Goal: Contribute content: Contribute content

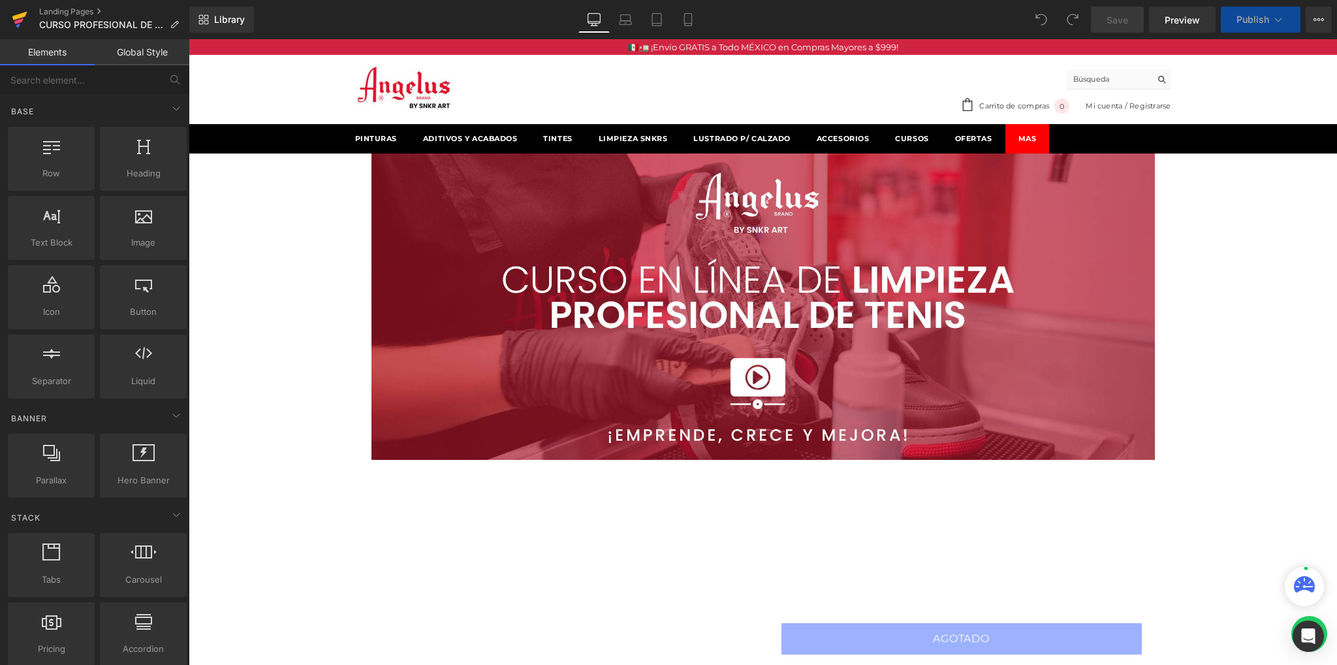
click at [24, 19] on icon at bounding box center [20, 19] width 16 height 33
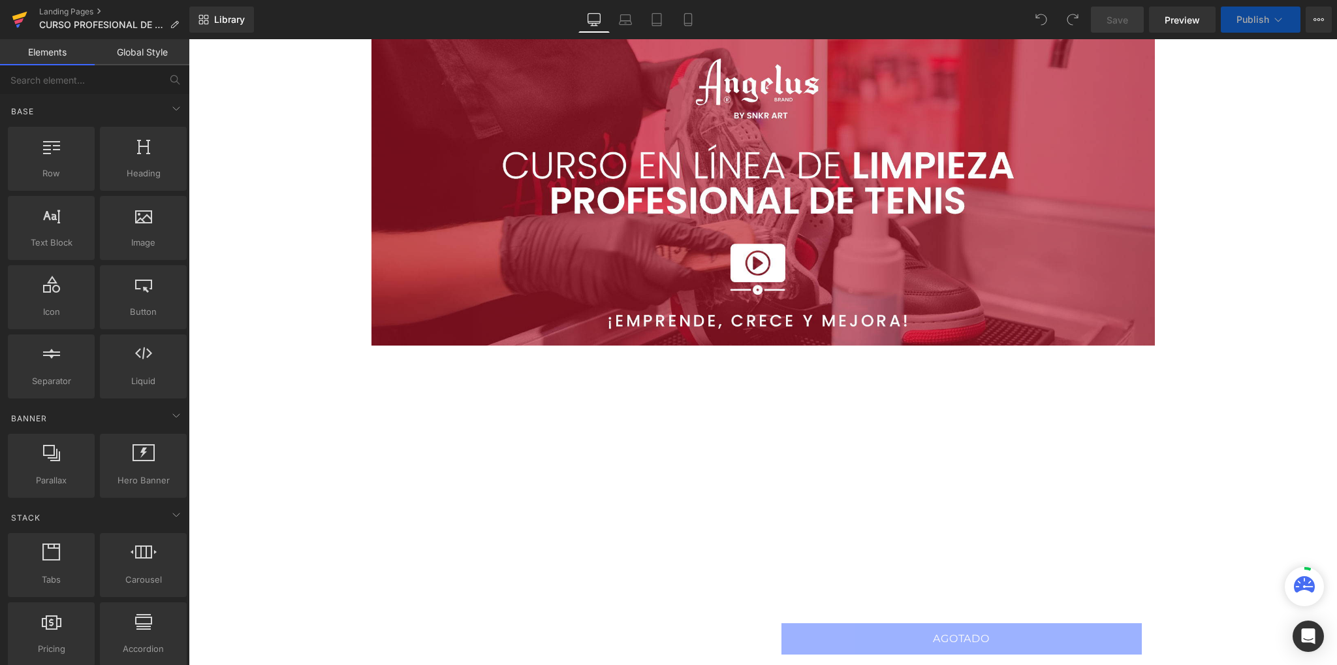
click at [21, 16] on icon at bounding box center [19, 16] width 15 height 8
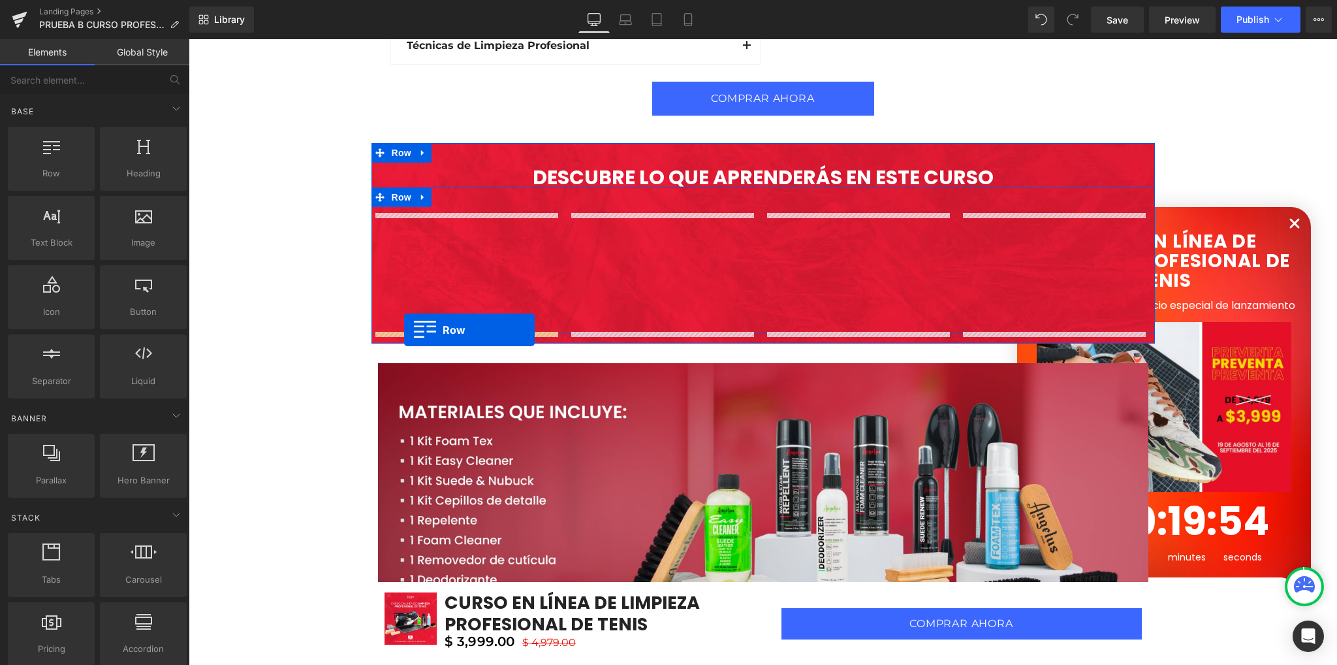
scroll to position [2024, 0]
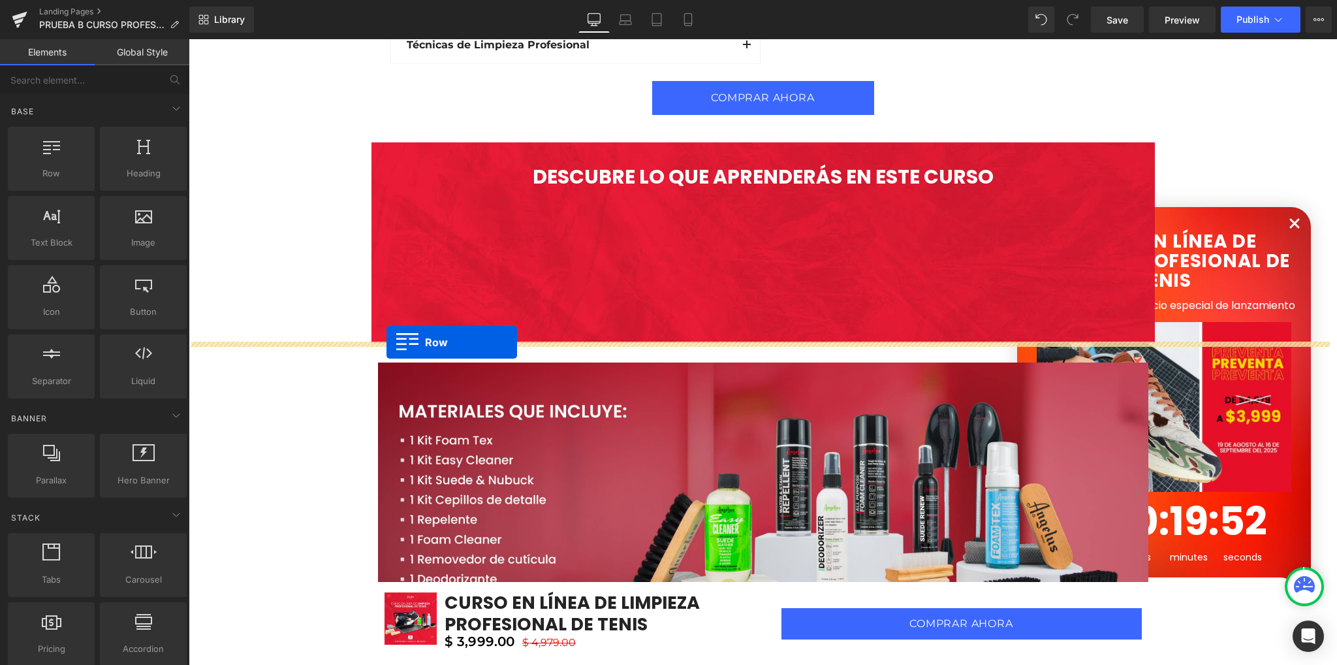
drag, startPoint x: 387, startPoint y: 283, endPoint x: 387, endPoint y: 342, distance: 59.4
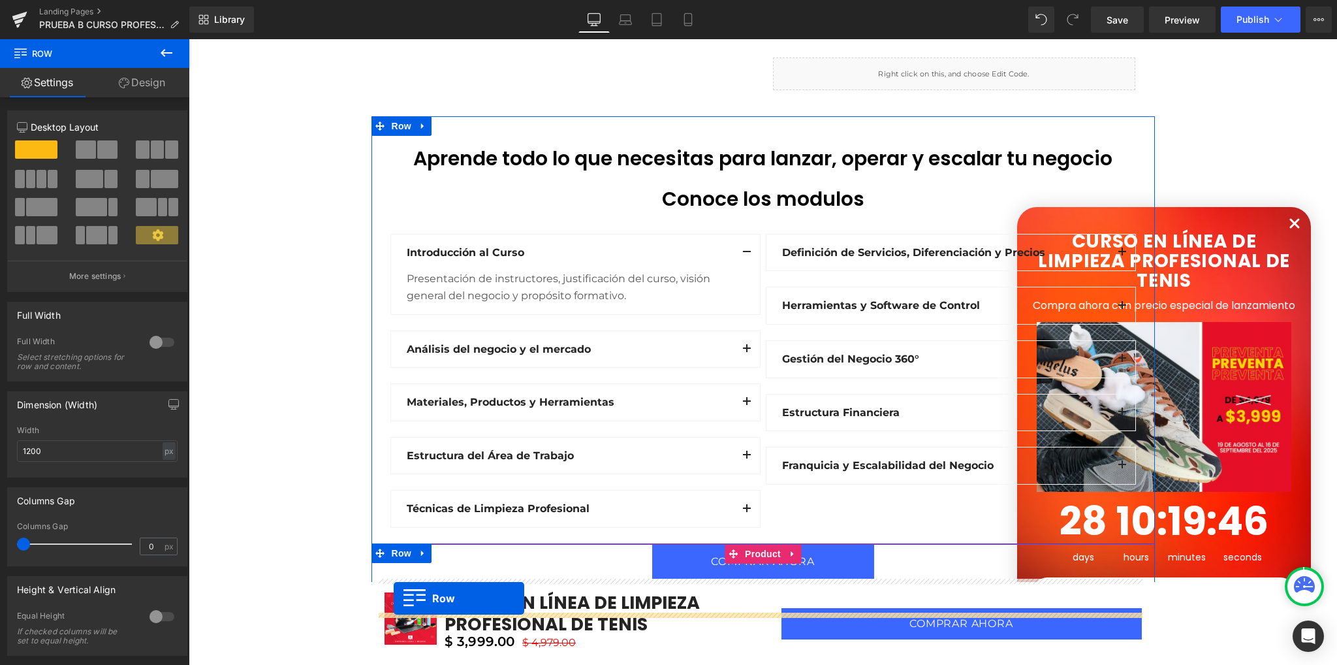
scroll to position [1469, 0]
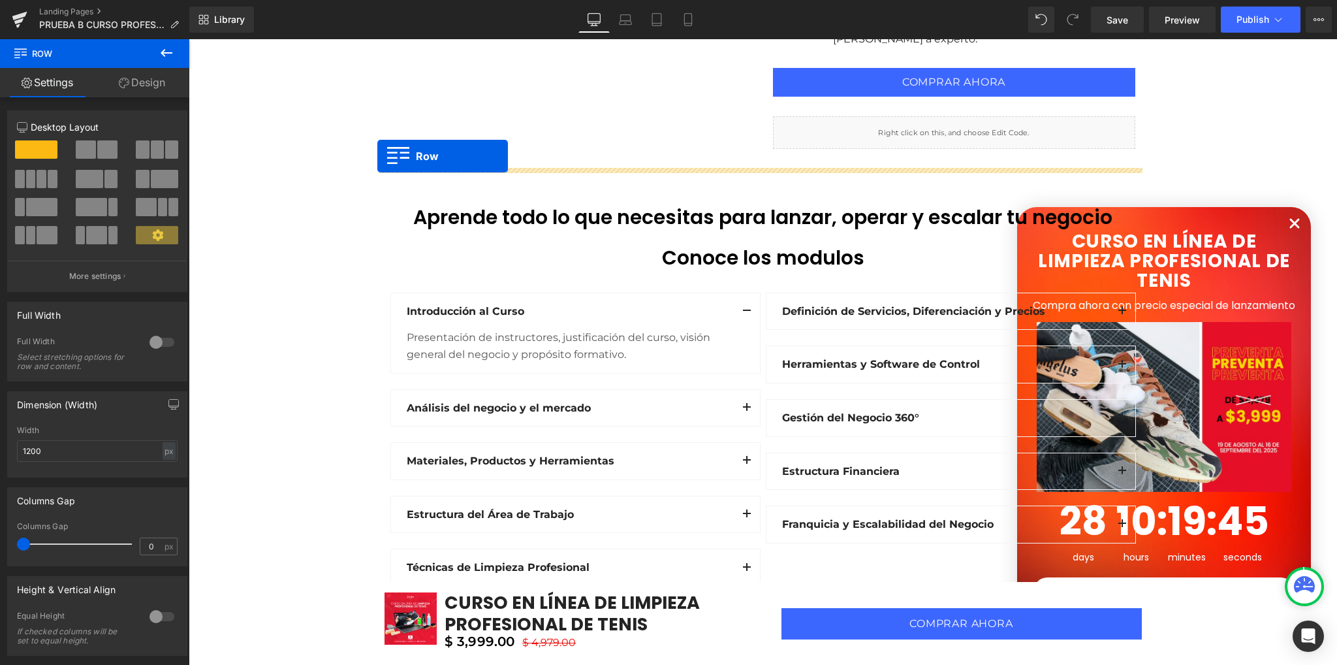
drag, startPoint x: 388, startPoint y: 279, endPoint x: 377, endPoint y: 156, distance: 123.2
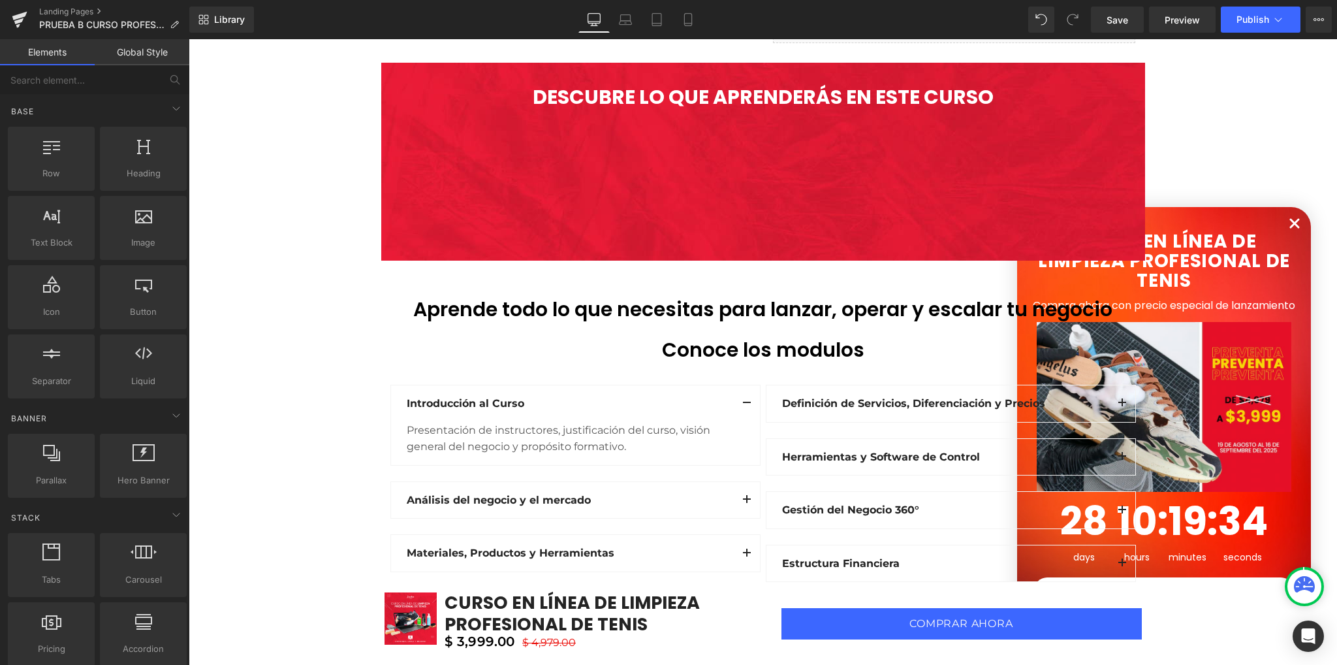
scroll to position [1339, 0]
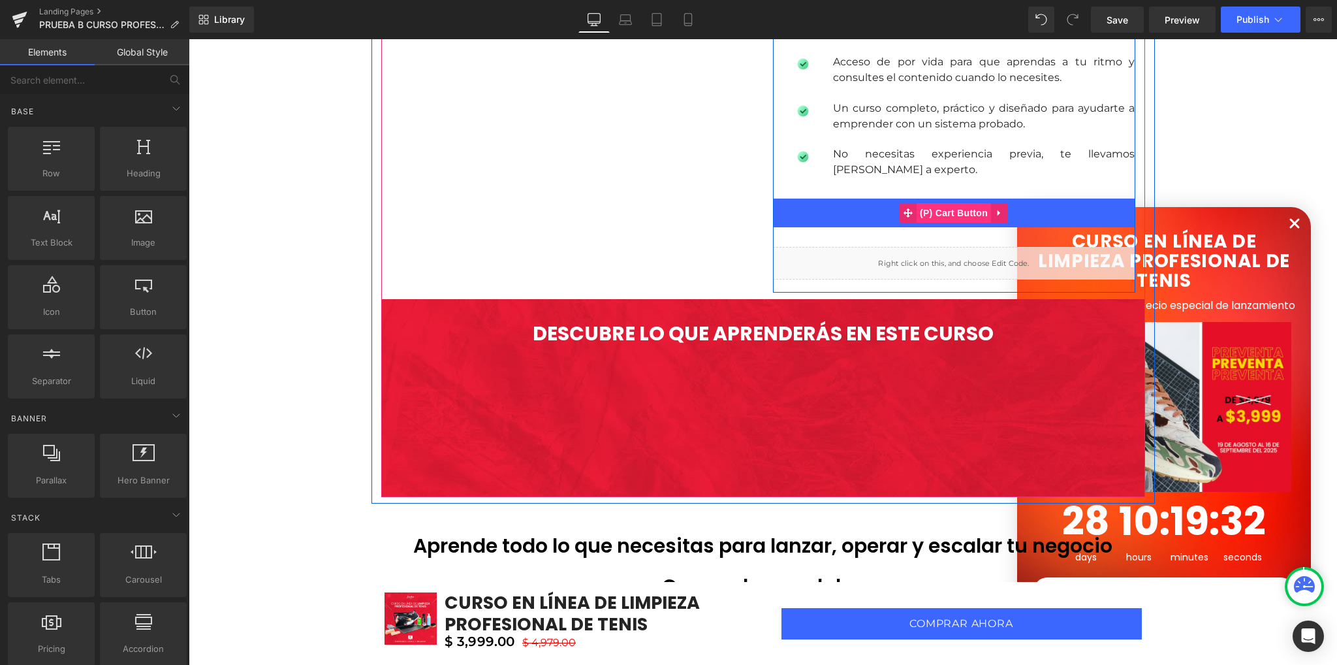
click at [942, 215] on span "(P) Cart Button" at bounding box center [954, 213] width 74 height 20
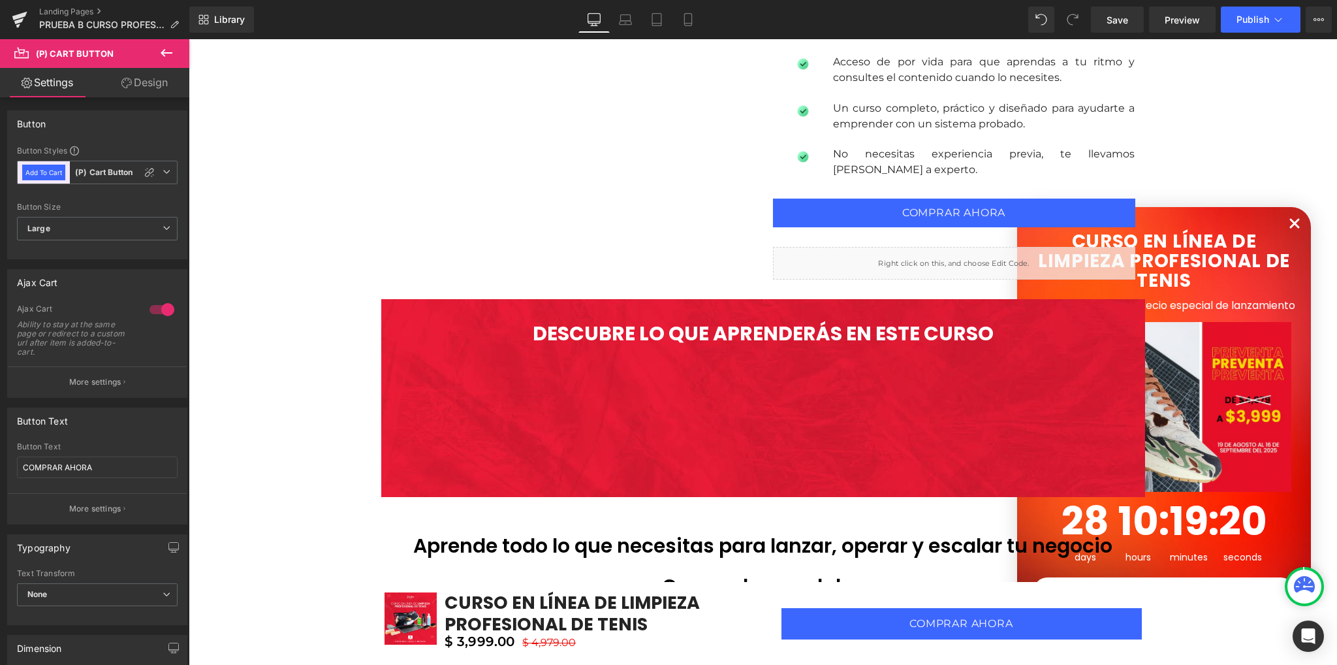
click at [136, 82] on link "Design" at bounding box center [144, 82] width 95 height 29
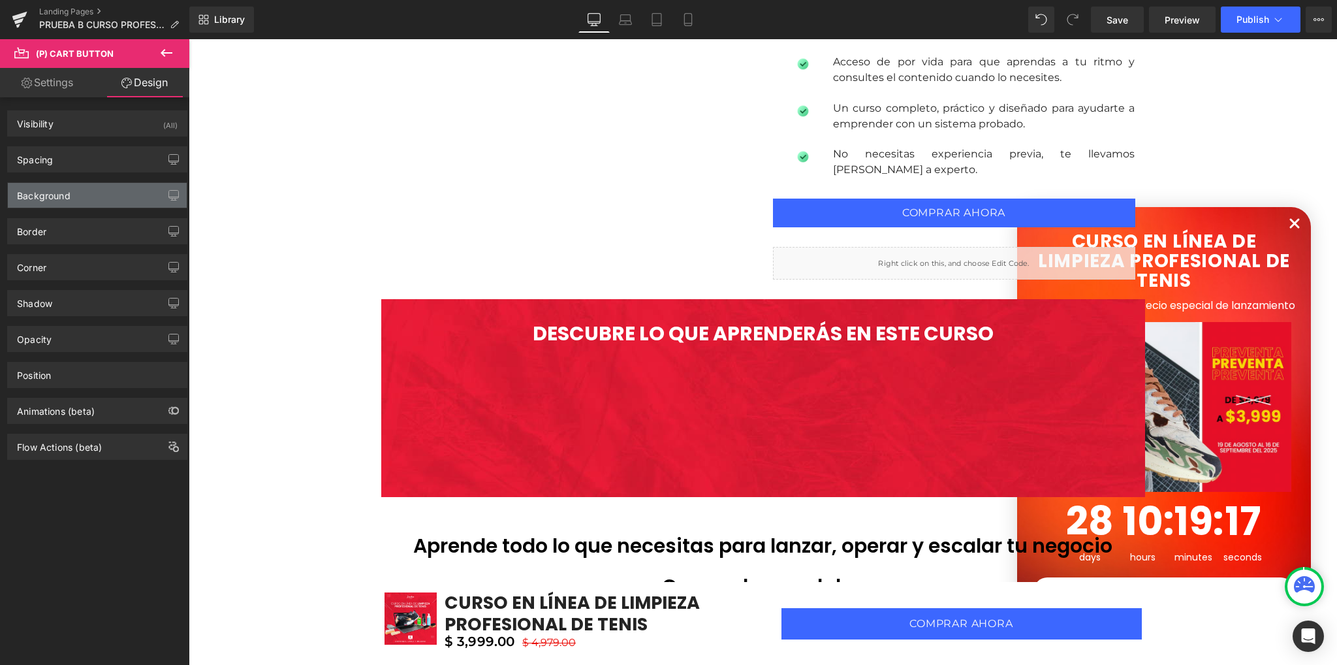
click at [100, 199] on div "Background" at bounding box center [97, 195] width 179 height 25
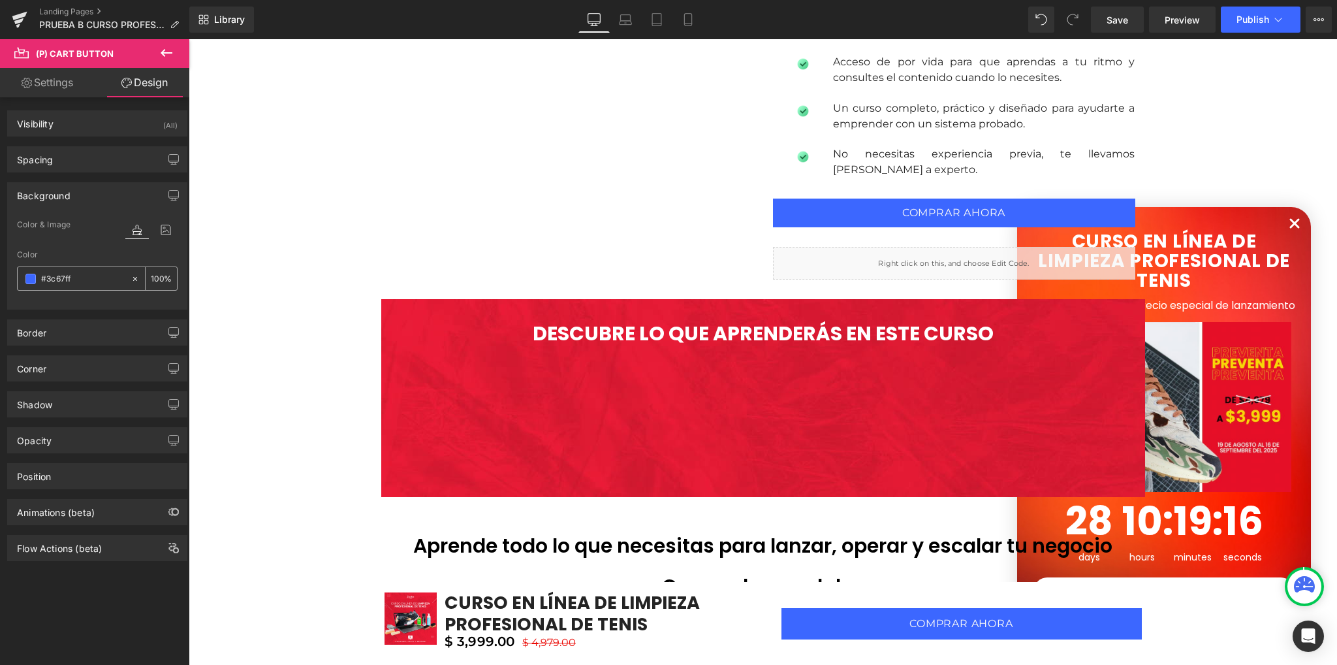
click at [75, 278] on input "#3c67ff" at bounding box center [83, 279] width 84 height 14
paste input "D12442"
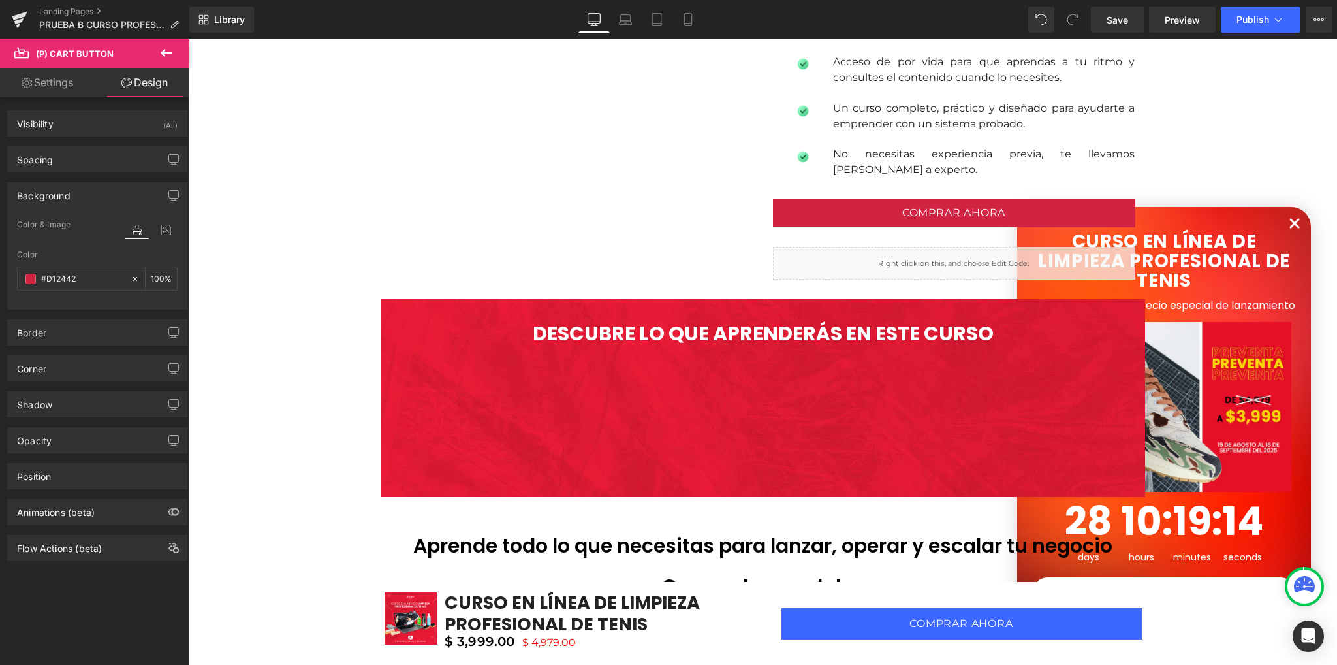
type input "#d12442"
click at [72, 312] on div "Border Border Style Custom Border Solid Border Dashed Border Dotted None Custom…" at bounding box center [97, 328] width 195 height 36
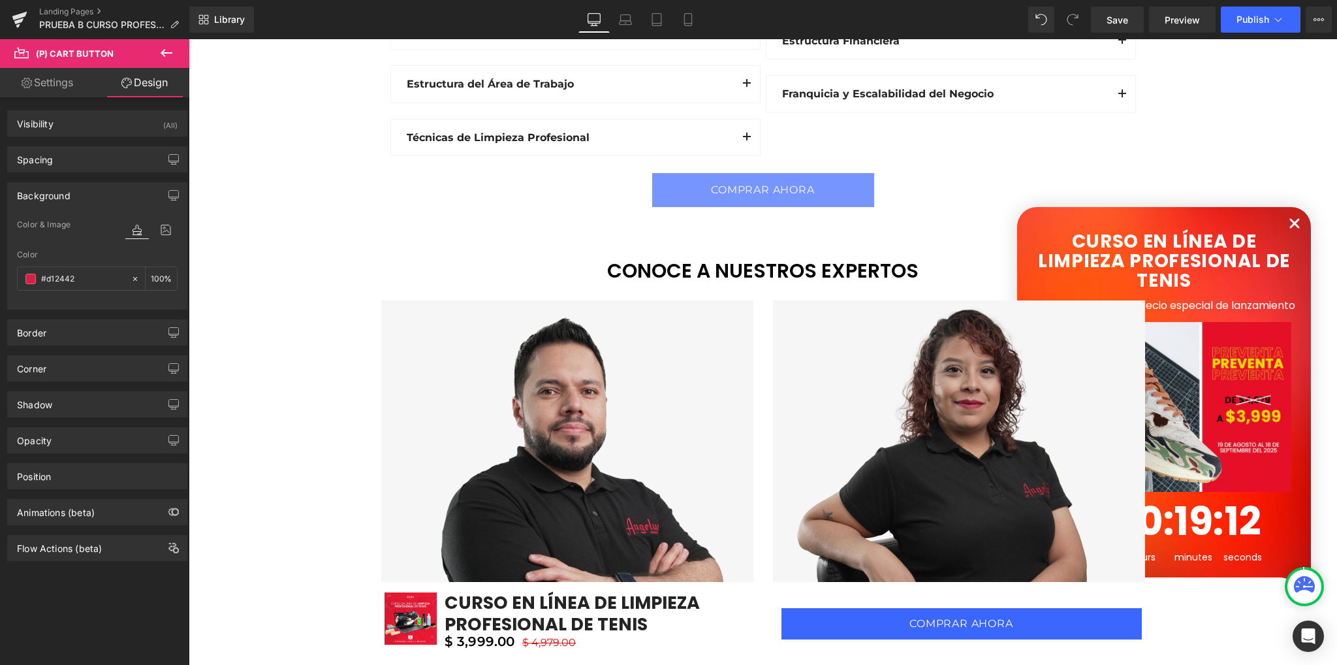
scroll to position [1992, 0]
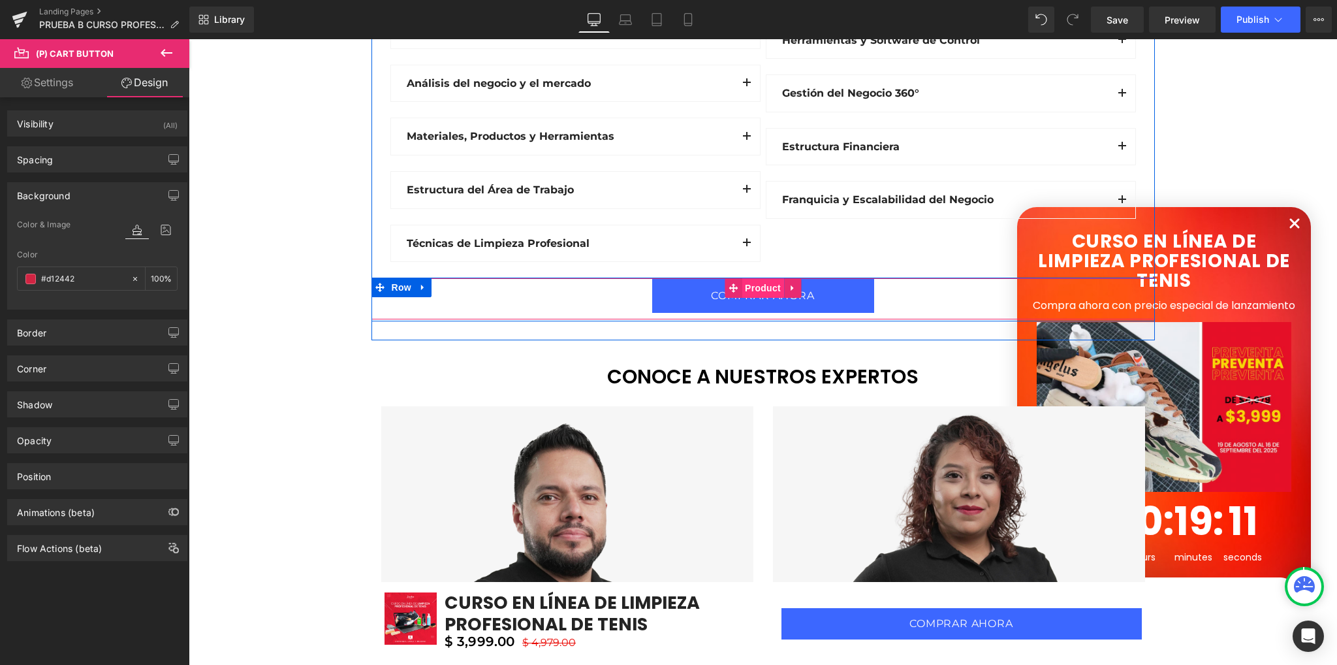
click at [752, 285] on span "Product" at bounding box center [763, 288] width 42 height 20
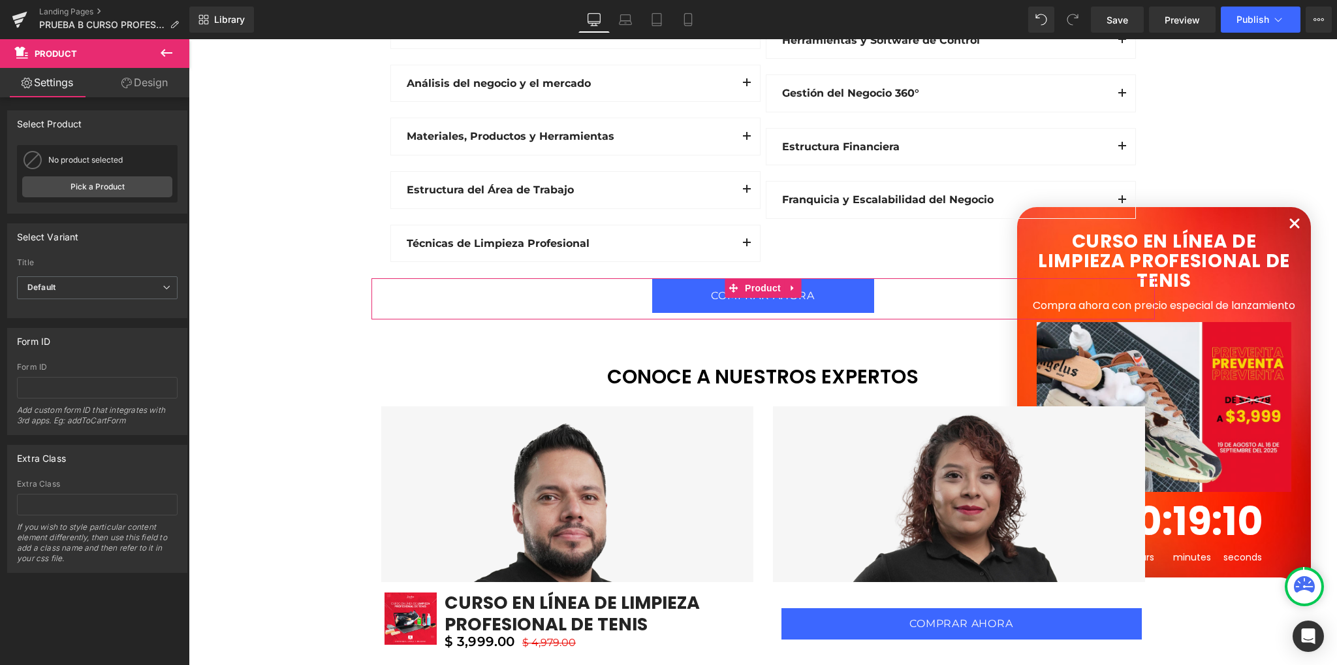
click at [132, 82] on link "Design" at bounding box center [144, 82] width 95 height 29
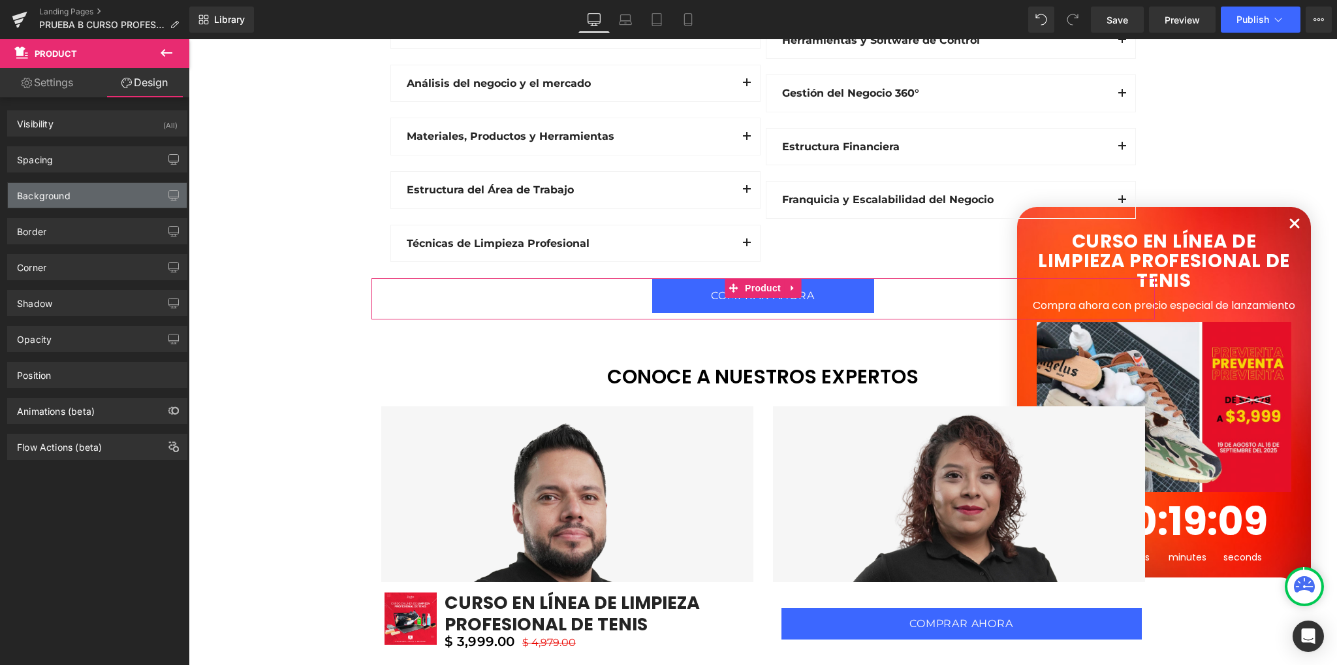
click at [91, 189] on div "Background" at bounding box center [97, 195] width 179 height 25
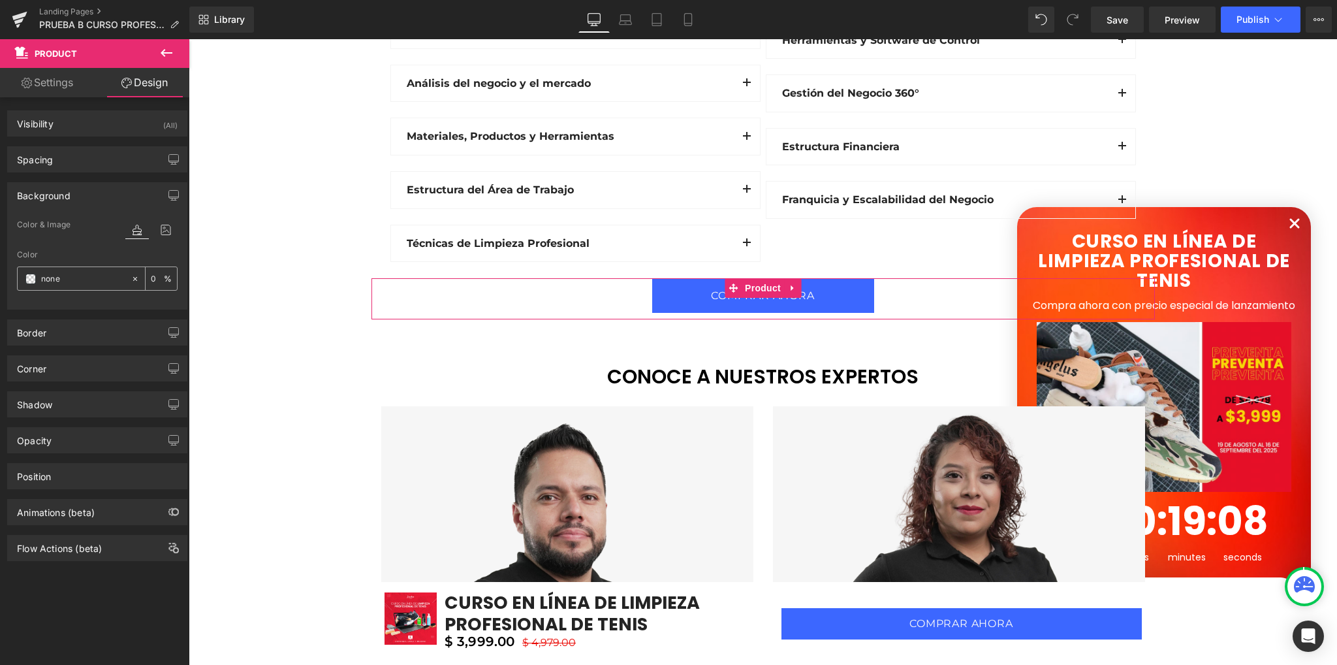
click at [84, 269] on div "none" at bounding box center [74, 278] width 113 height 23
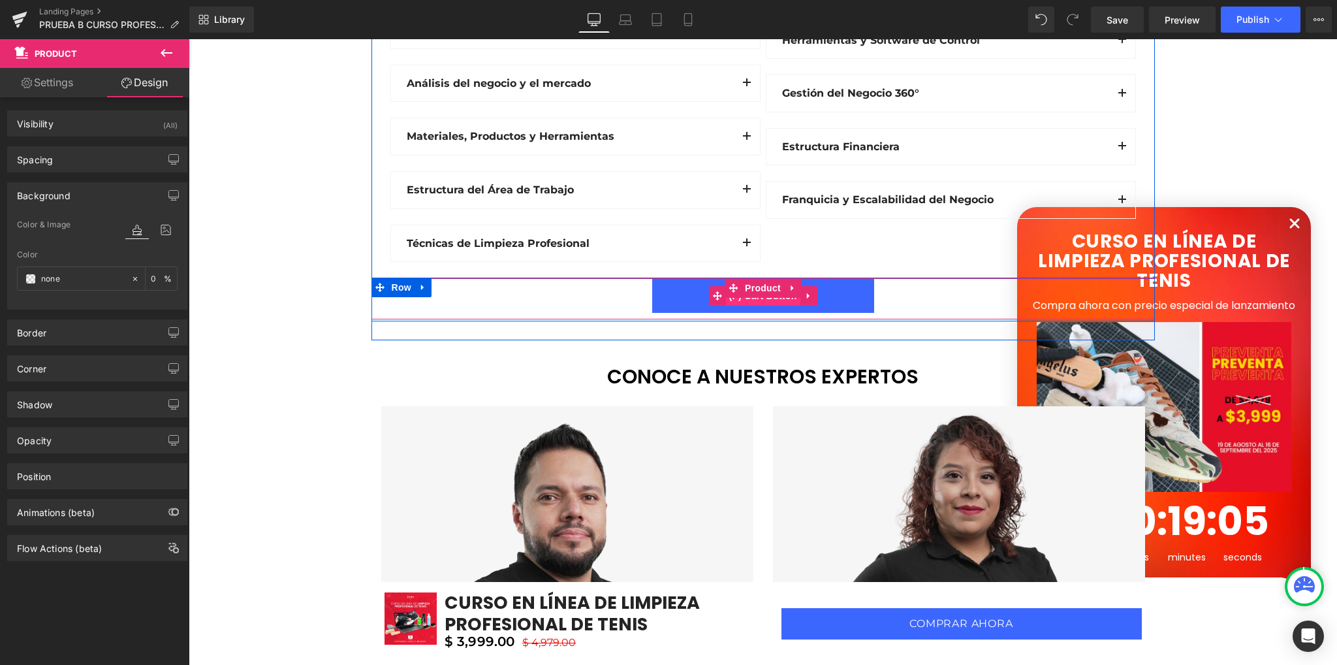
click at [754, 296] on span "(P) Cart Button" at bounding box center [763, 296] width 74 height 20
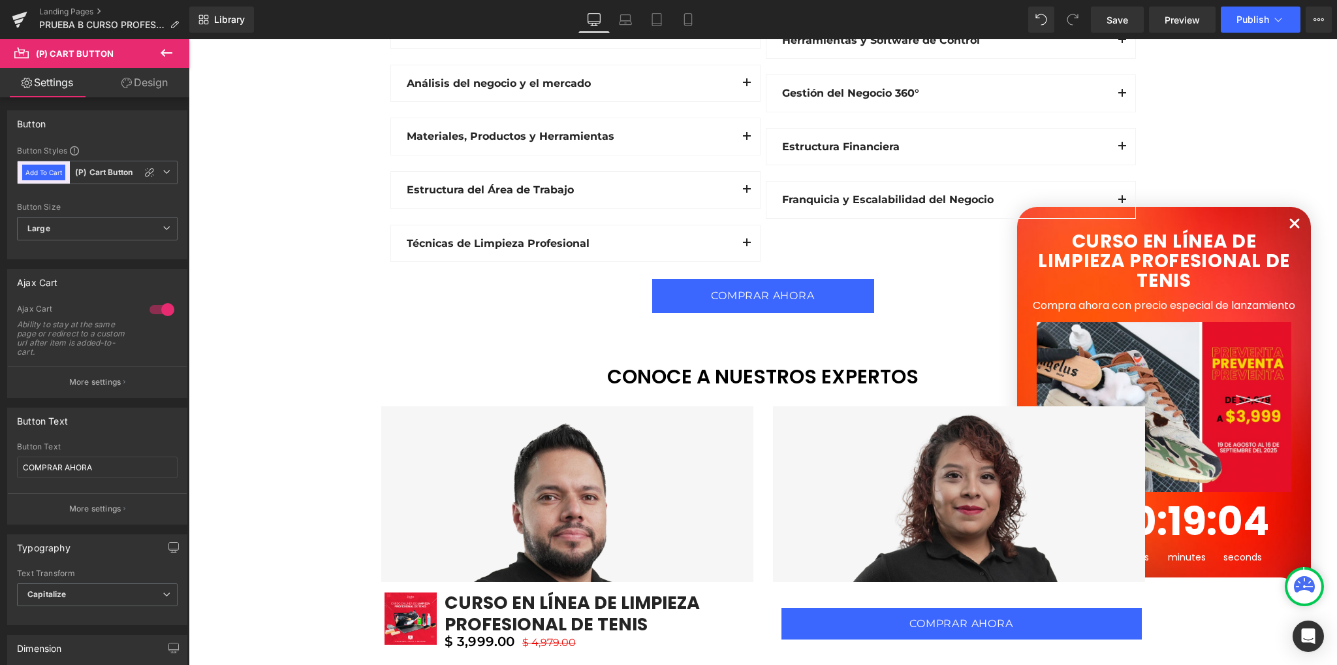
click at [145, 84] on link "Design" at bounding box center [144, 82] width 95 height 29
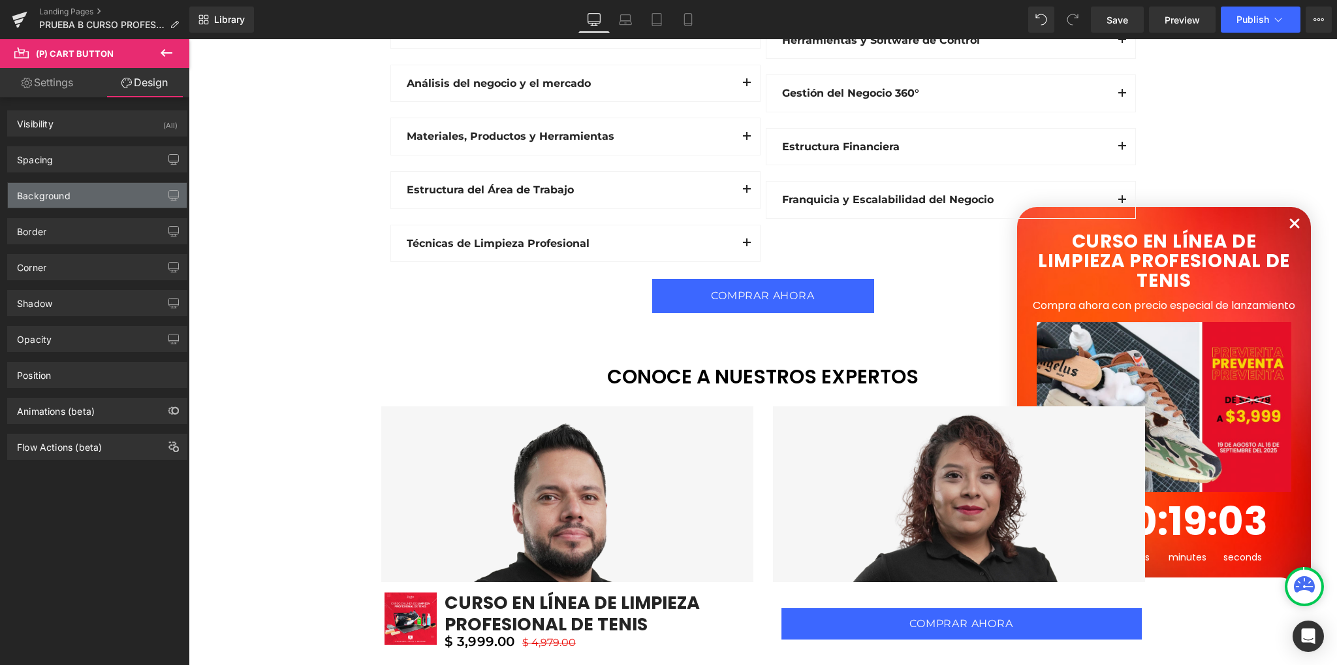
click at [55, 194] on div "Background" at bounding box center [44, 192] width 54 height 18
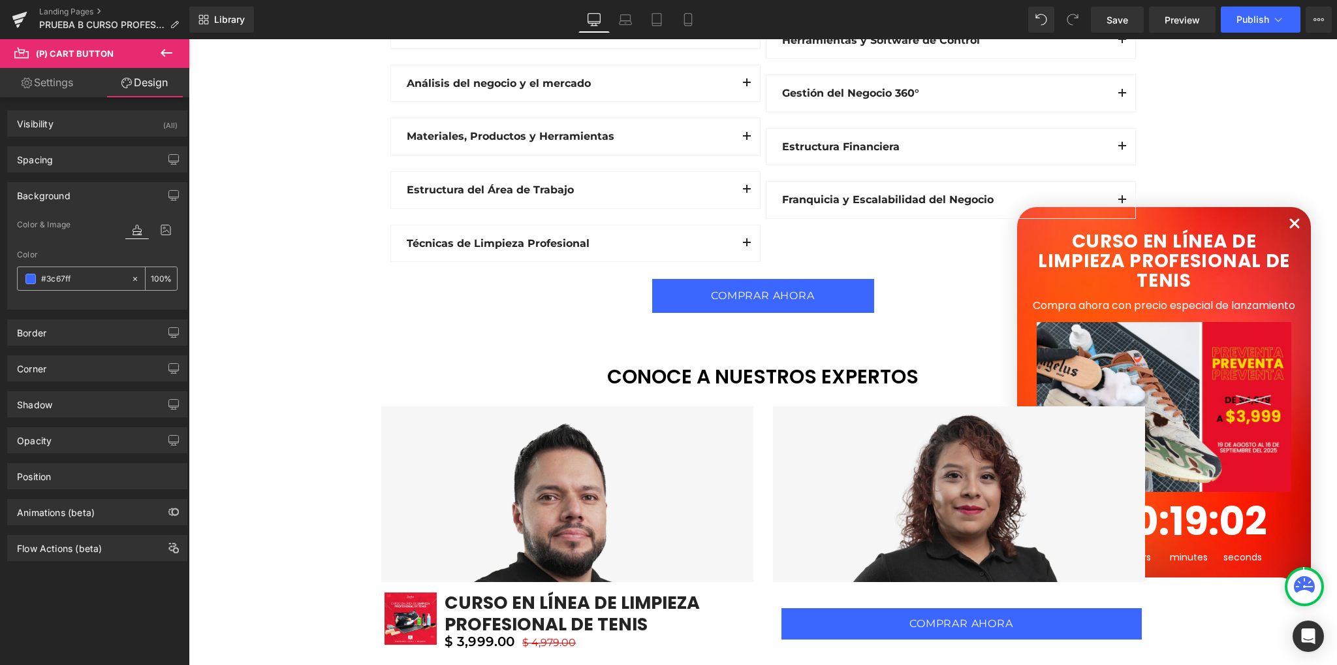
click at [76, 272] on input "#3c67ff" at bounding box center [83, 279] width 84 height 14
paste input "D12442"
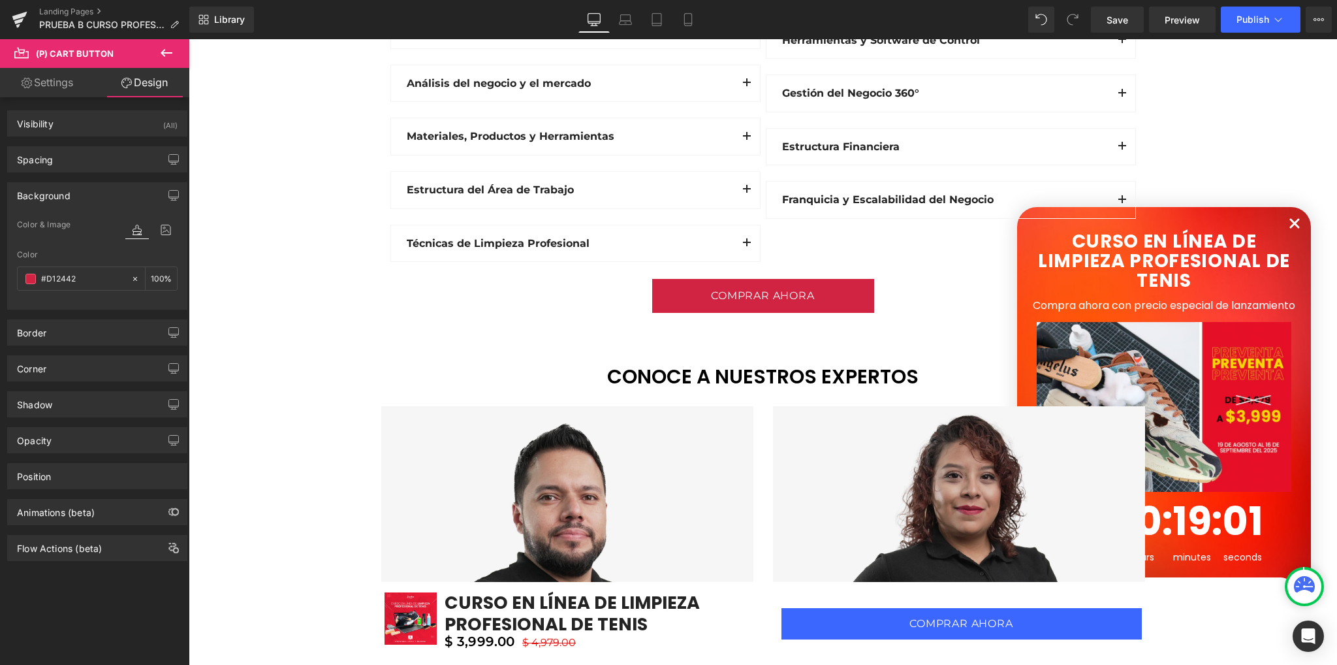
type input "#d12442"
click at [78, 301] on div at bounding box center [97, 301] width 161 height 8
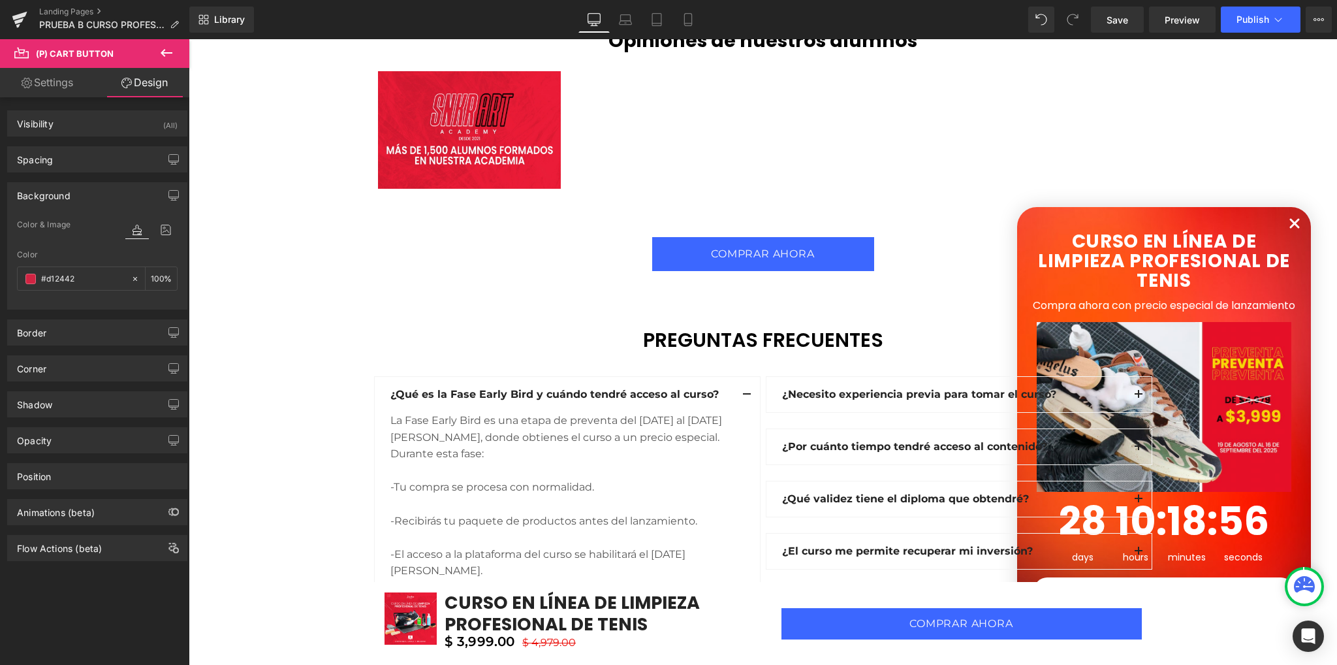
scroll to position [3559, 0]
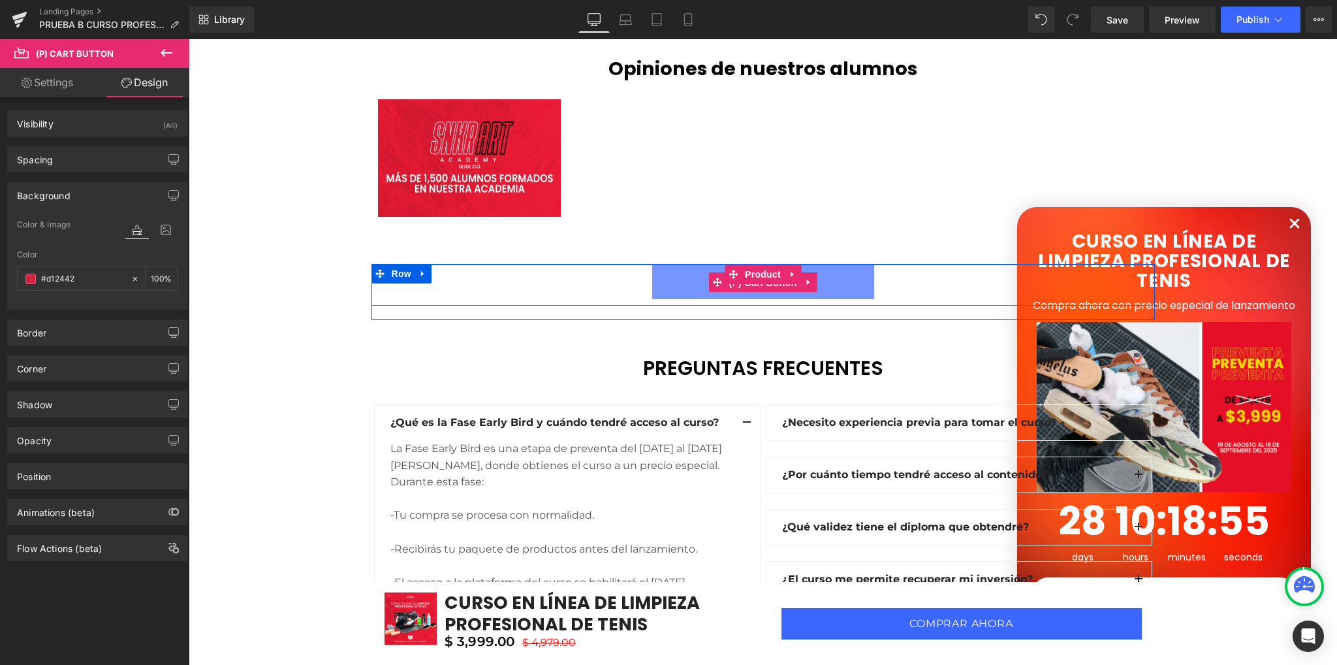
click at [755, 285] on span "(P) Cart Button" at bounding box center [763, 283] width 74 height 20
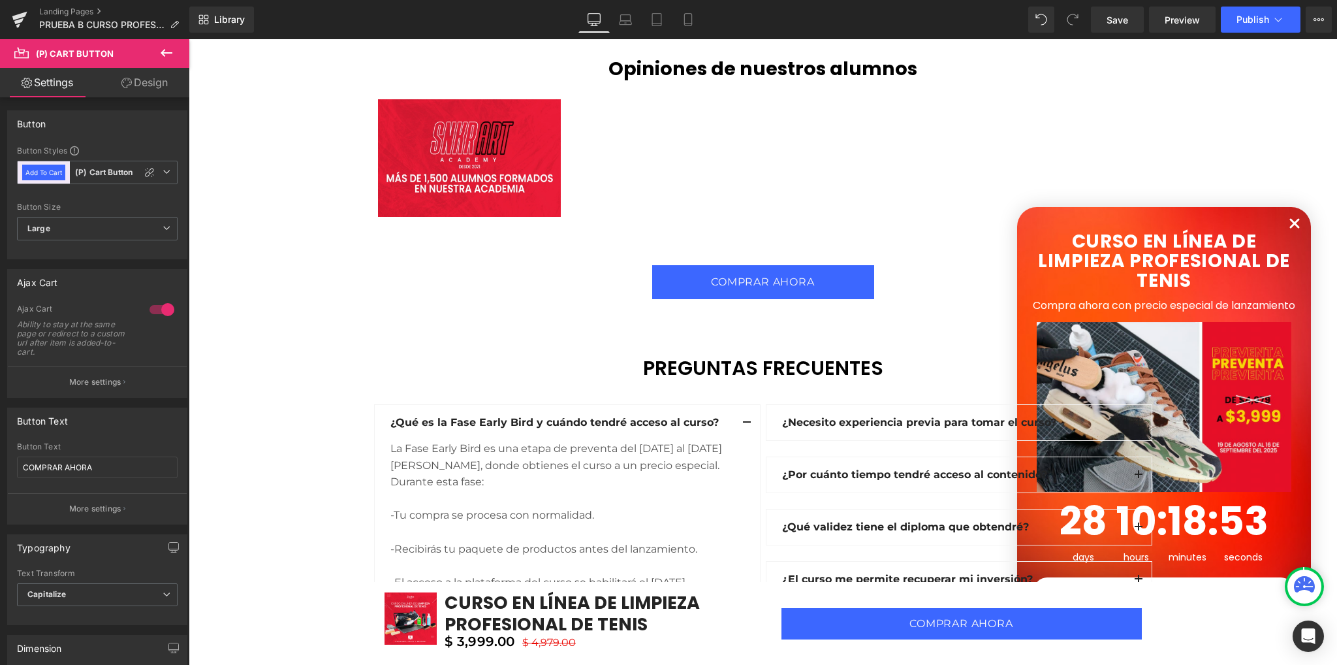
click at [144, 93] on link "Design" at bounding box center [144, 82] width 95 height 29
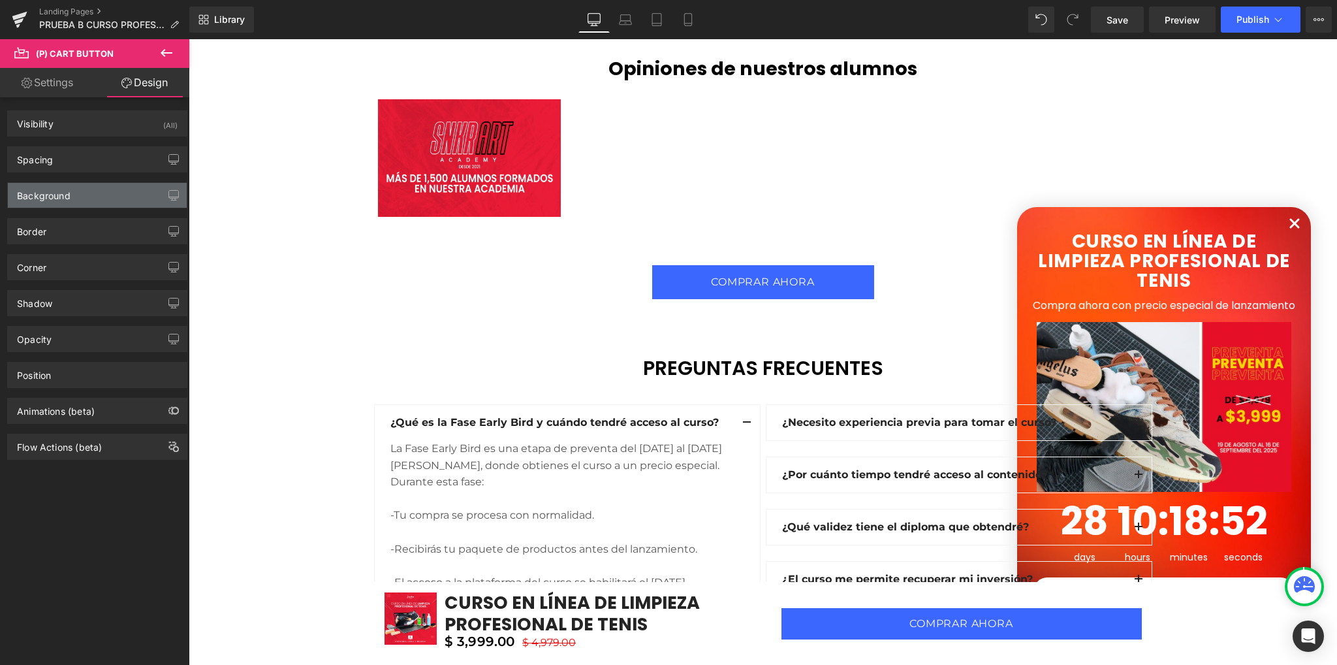
click at [69, 202] on div "Background" at bounding box center [97, 195] width 179 height 25
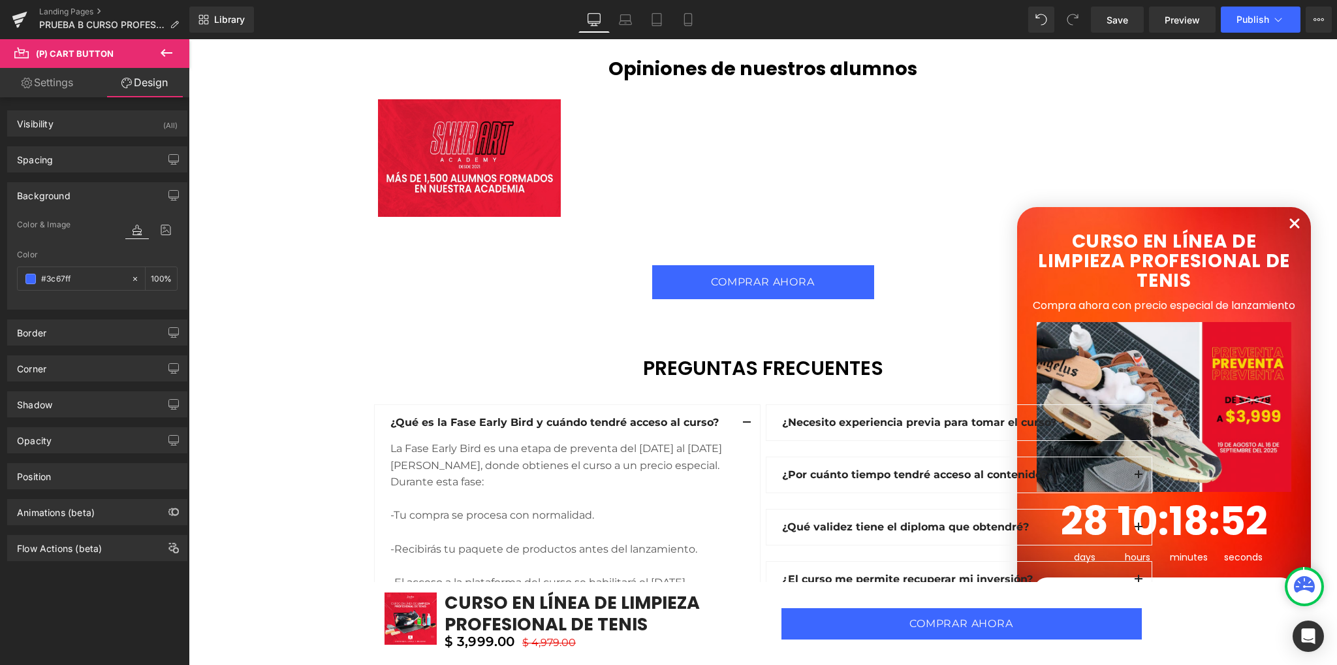
type input "#3c67ff"
type input "100"
click at [75, 278] on input "#3c67ff" at bounding box center [83, 279] width 84 height 14
paste input "D12442"
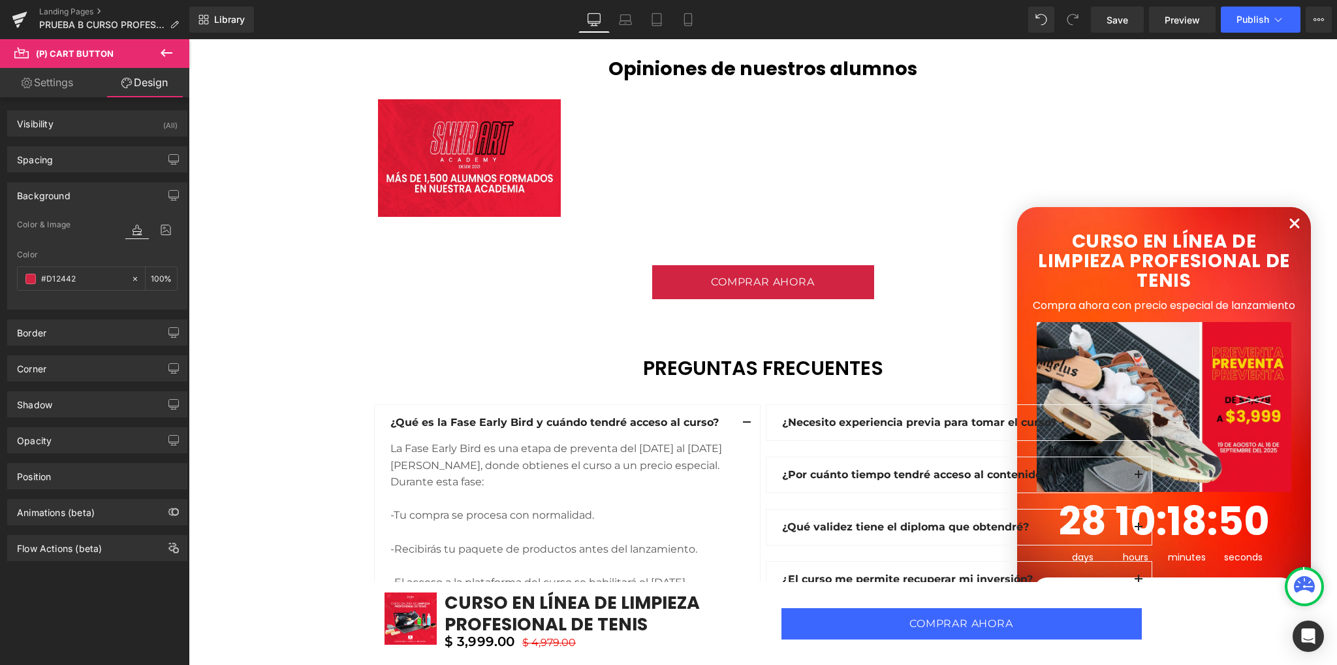
type input "#d12442"
click at [78, 304] on div "Color & Image color rgba(209, 36, 66, 1) Color #d12442 100 % Image Replace Imag…" at bounding box center [97, 263] width 179 height 92
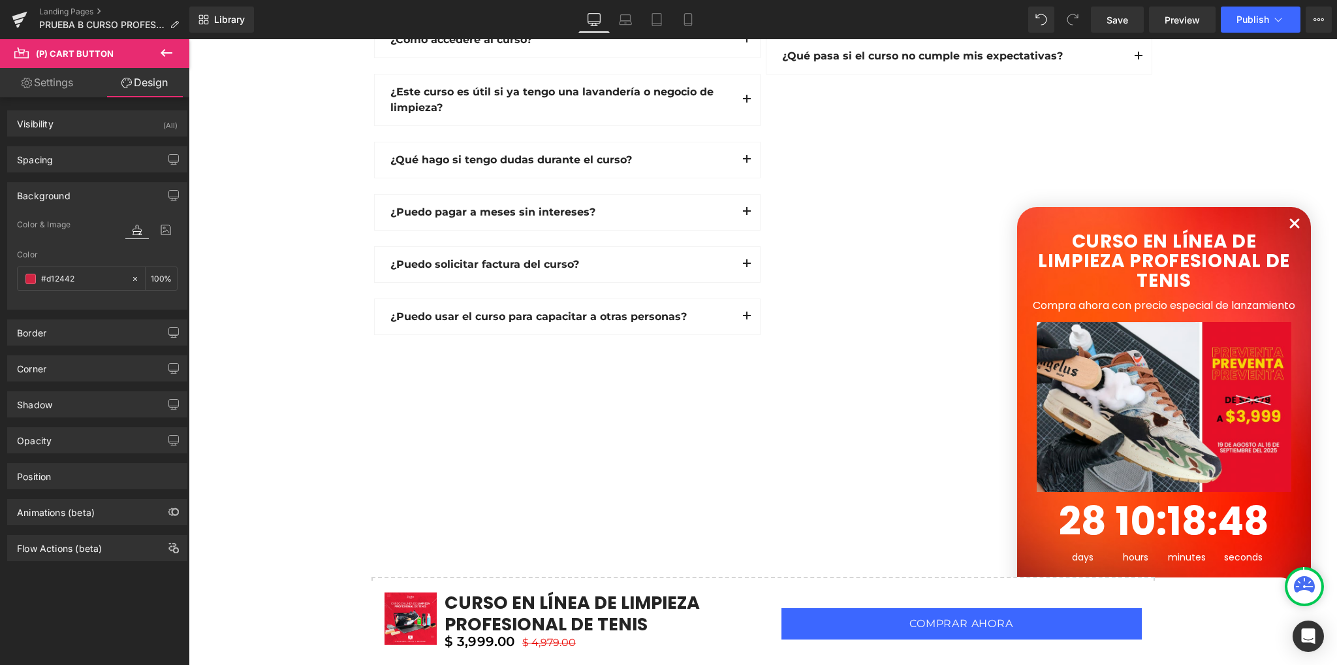
scroll to position [4256, 0]
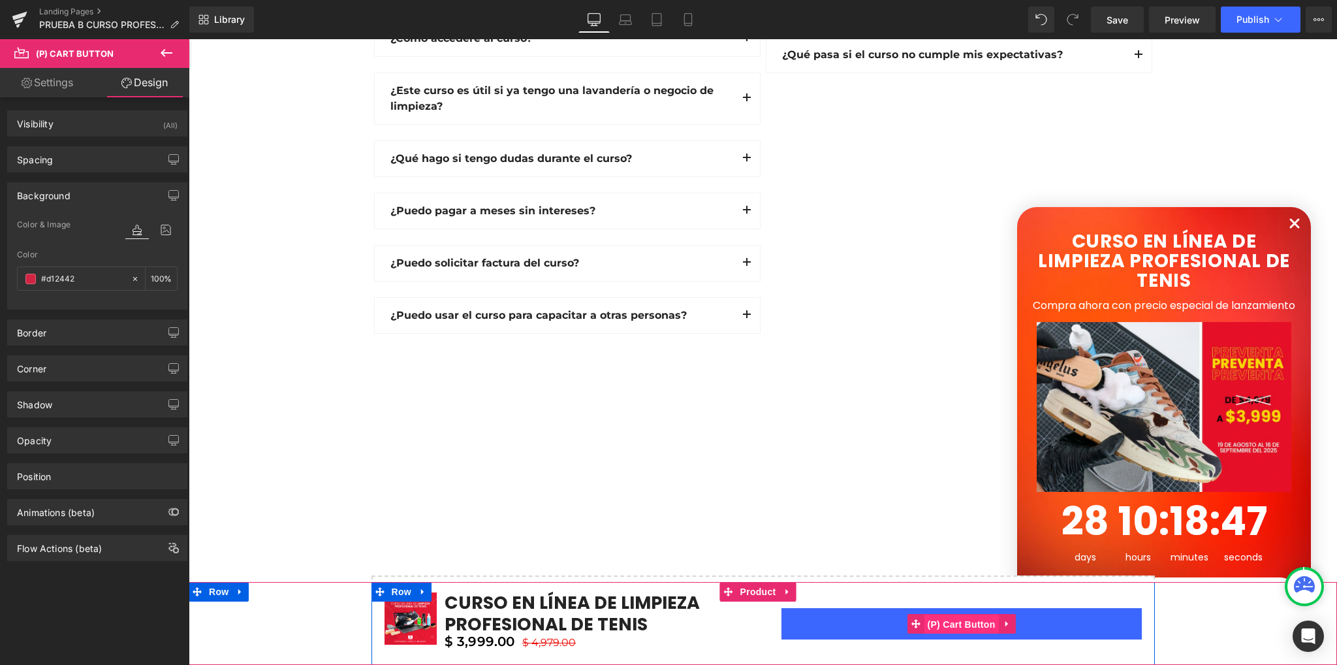
click at [952, 622] on span "(P) Cart Button" at bounding box center [961, 625] width 74 height 20
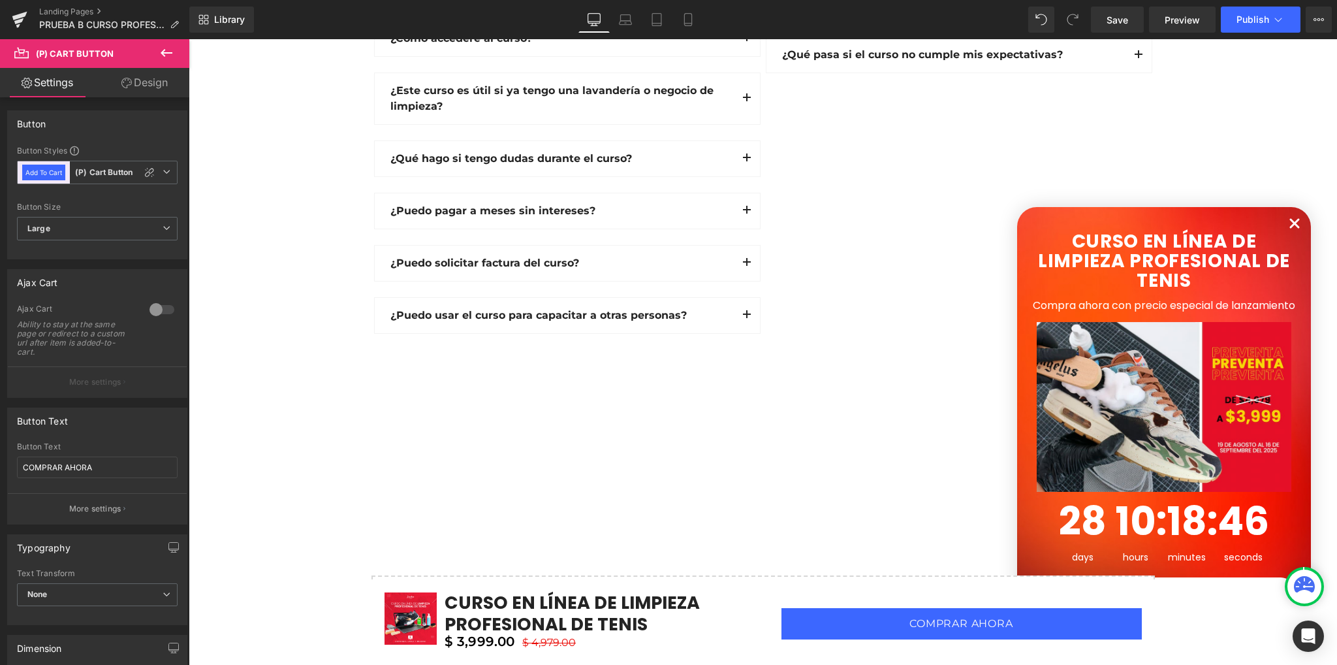
click at [139, 86] on link "Design" at bounding box center [144, 82] width 95 height 29
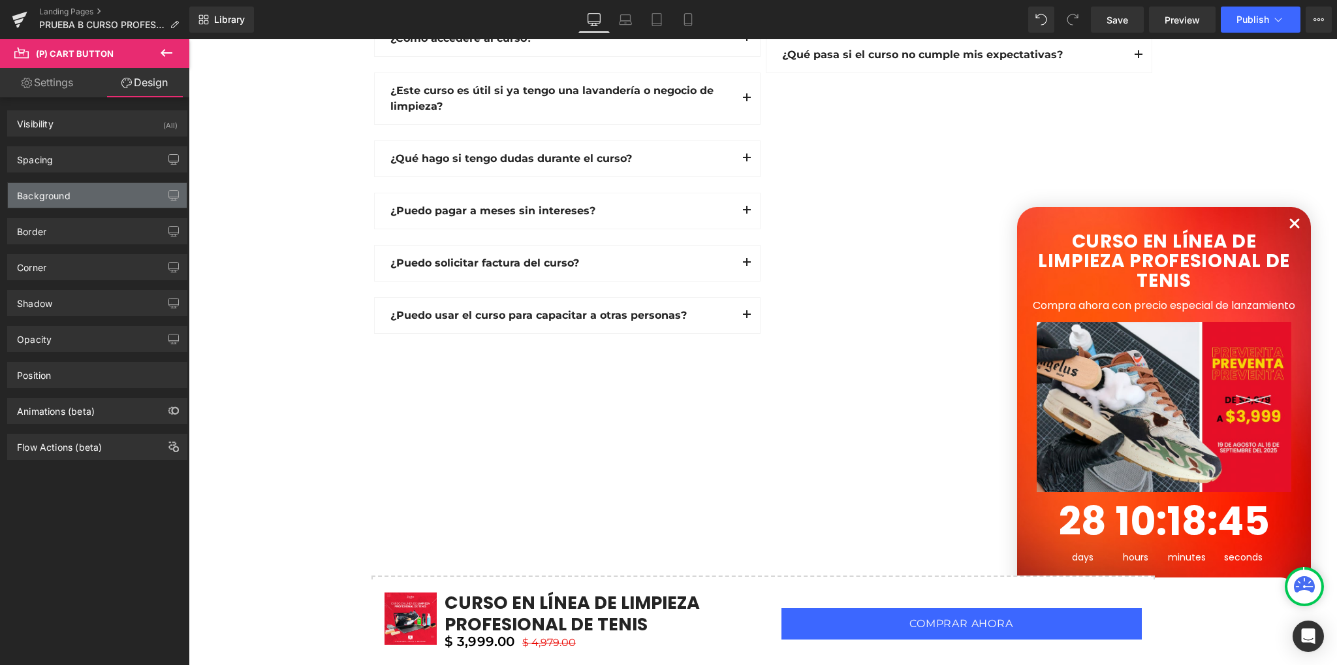
type input "#3c67ff"
type input "100"
click at [76, 196] on div "Background" at bounding box center [97, 195] width 179 height 25
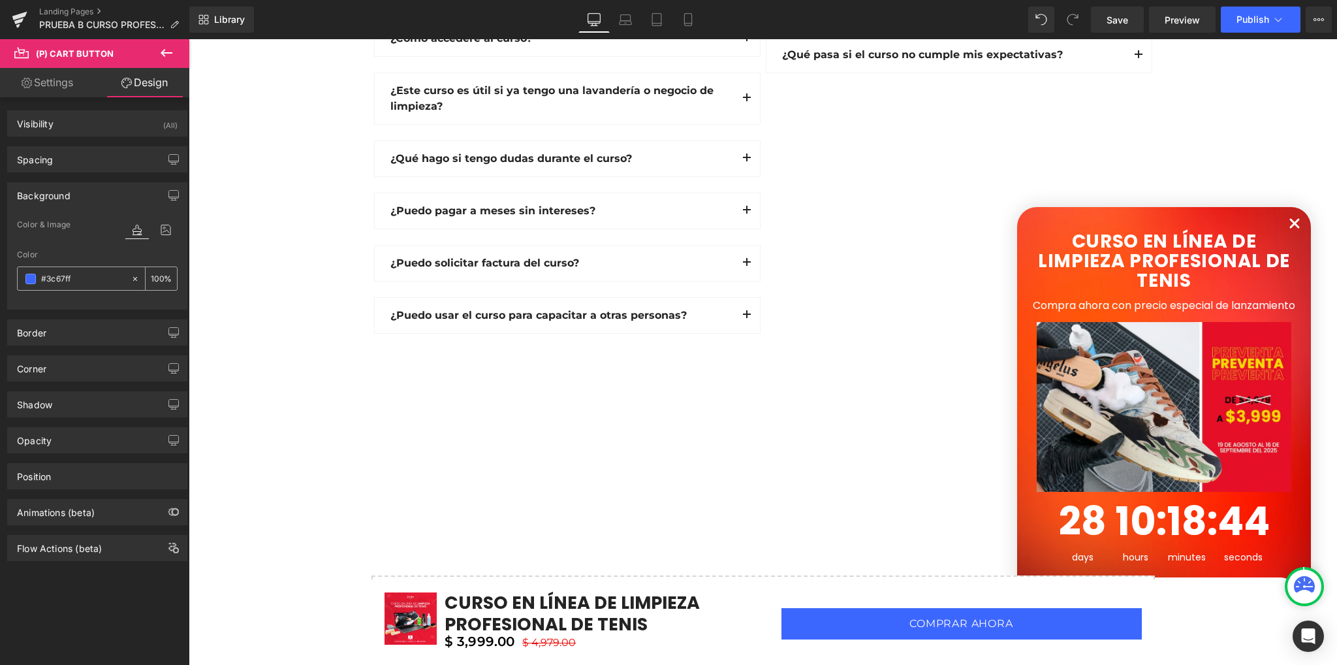
click at [88, 276] on input "#3c67ff" at bounding box center [83, 279] width 84 height 14
paste input "D12442"
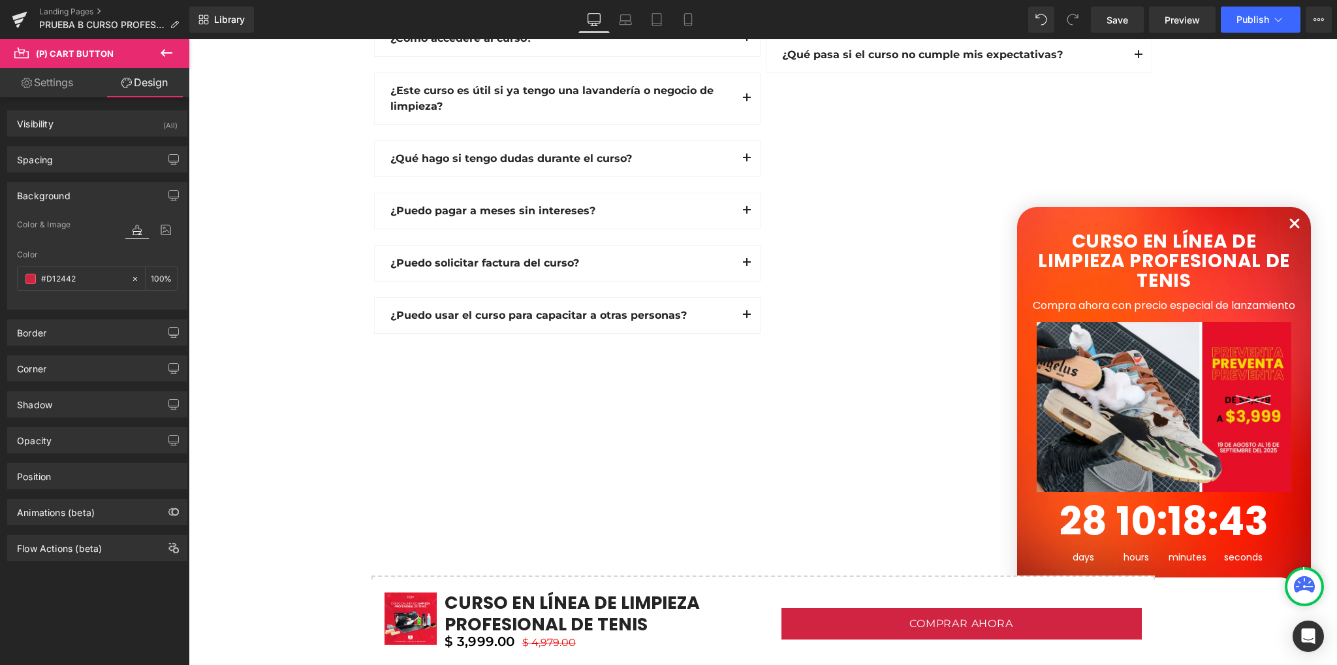
type input "#d12442"
click at [89, 306] on div "Color & Image color rgba(209, 36, 66, 1) Color #d12442 100 % Image Replace Imag…" at bounding box center [97, 263] width 179 height 92
drag, startPoint x: 1119, startPoint y: 24, endPoint x: 980, endPoint y: 172, distance: 202.8
click at [1119, 24] on span "Save" at bounding box center [1118, 20] width 22 height 14
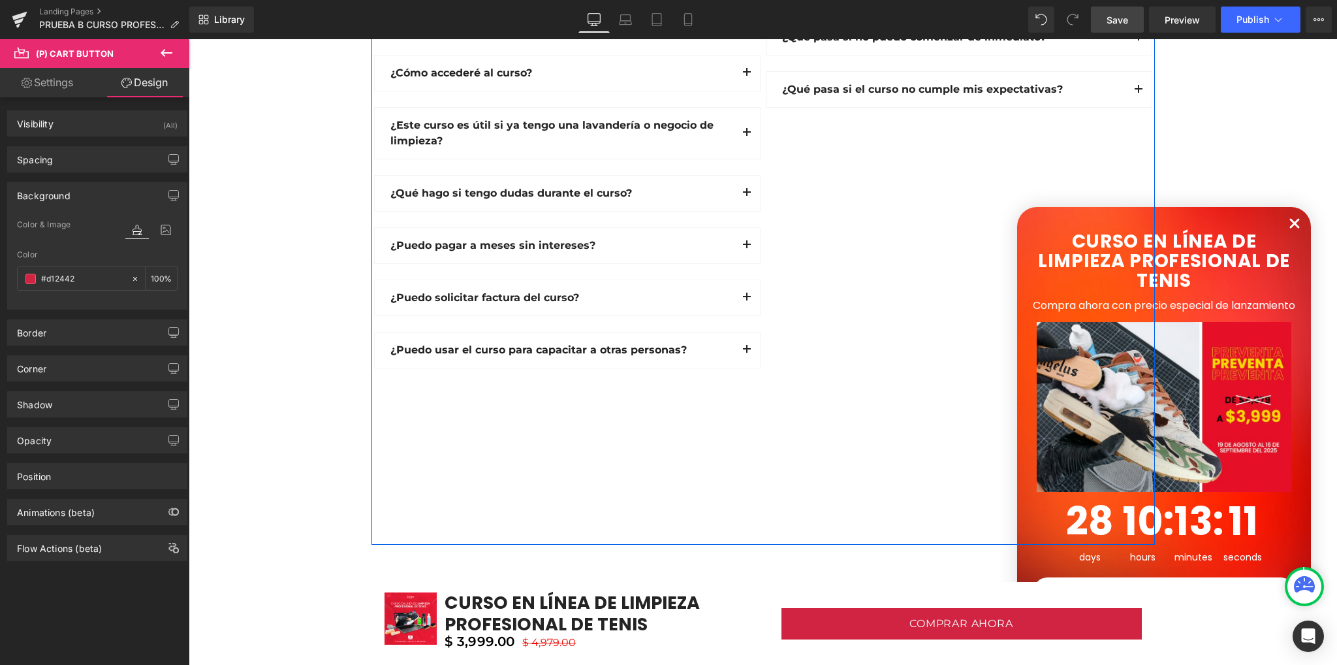
scroll to position [3995, 0]
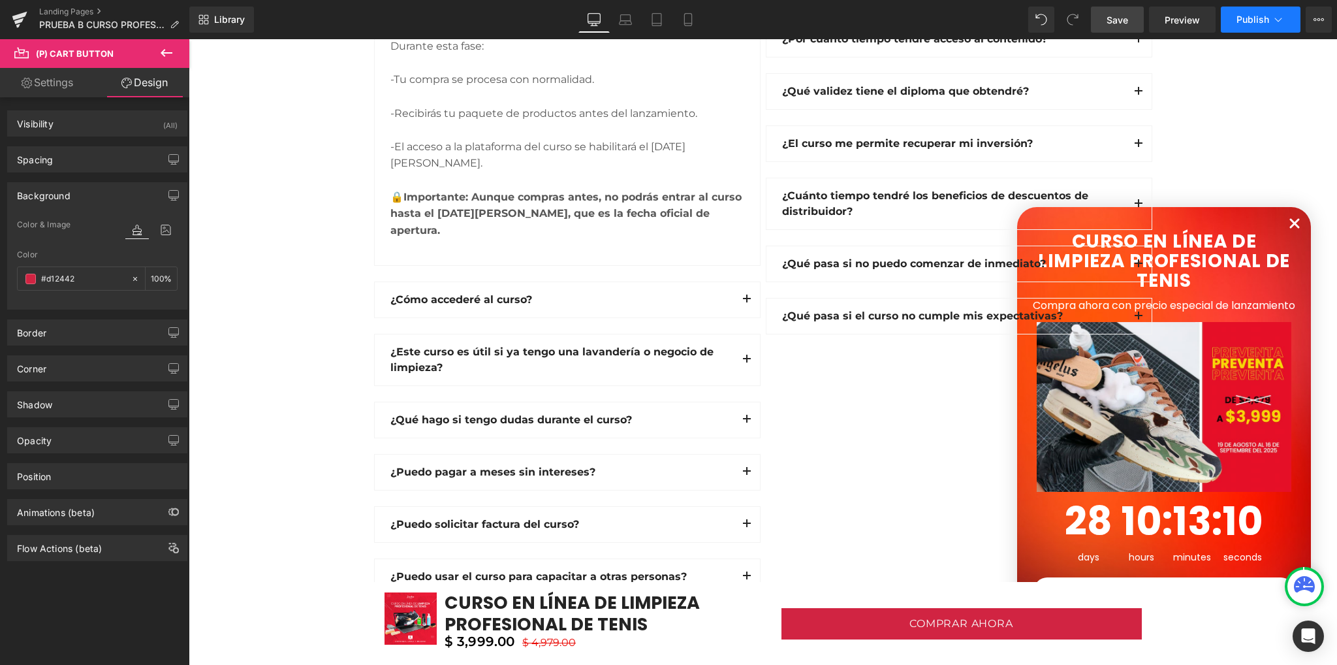
click at [1236, 32] on button "Publish" at bounding box center [1261, 20] width 80 height 26
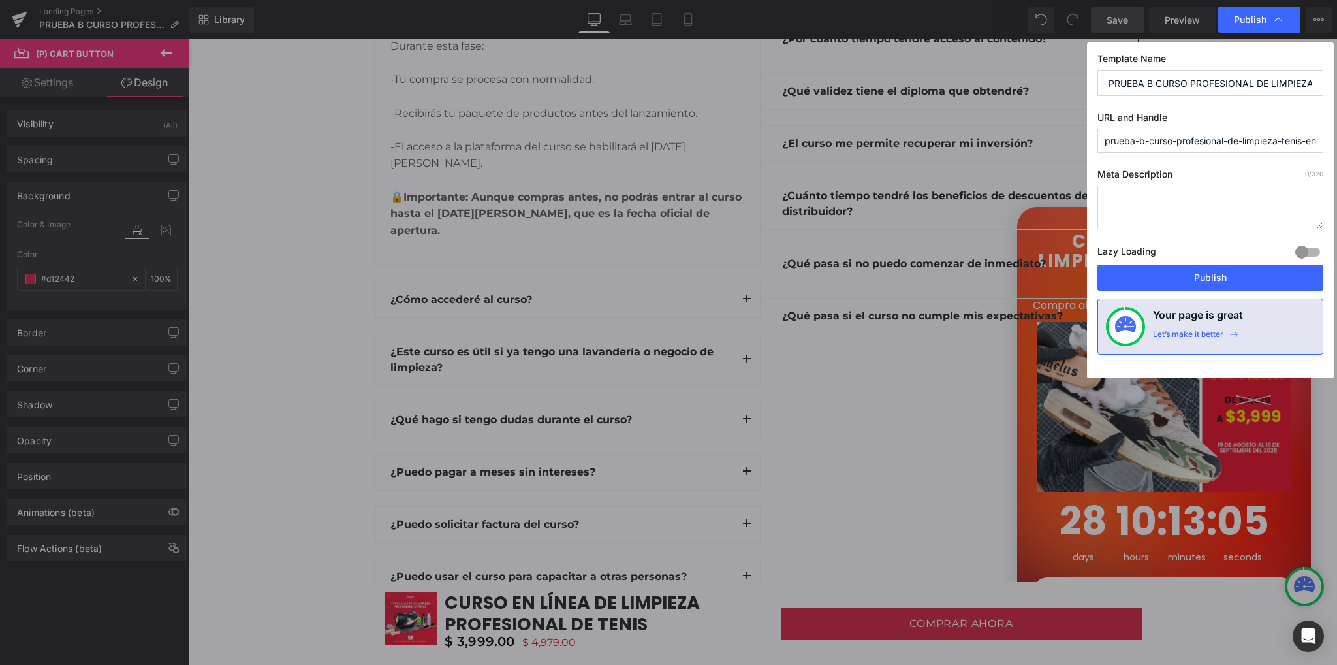
drag, startPoint x: 1149, startPoint y: 140, endPoint x: 1100, endPoint y: 138, distance: 49.6
click at [1100, 138] on input "prueba-b-curso-profesional-de-limpieza-tenis-en-linea" at bounding box center [1211, 141] width 226 height 24
click at [1302, 136] on input "curso-profesional-de-limpieza-tenis-en-linea" at bounding box center [1211, 141] width 226 height 24
type input "curso-profesional-de-limpieza-tenis-en-línea-2"
click at [1186, 278] on button "Publish" at bounding box center [1211, 277] width 226 height 26
